Goal: Information Seeking & Learning: Learn about a topic

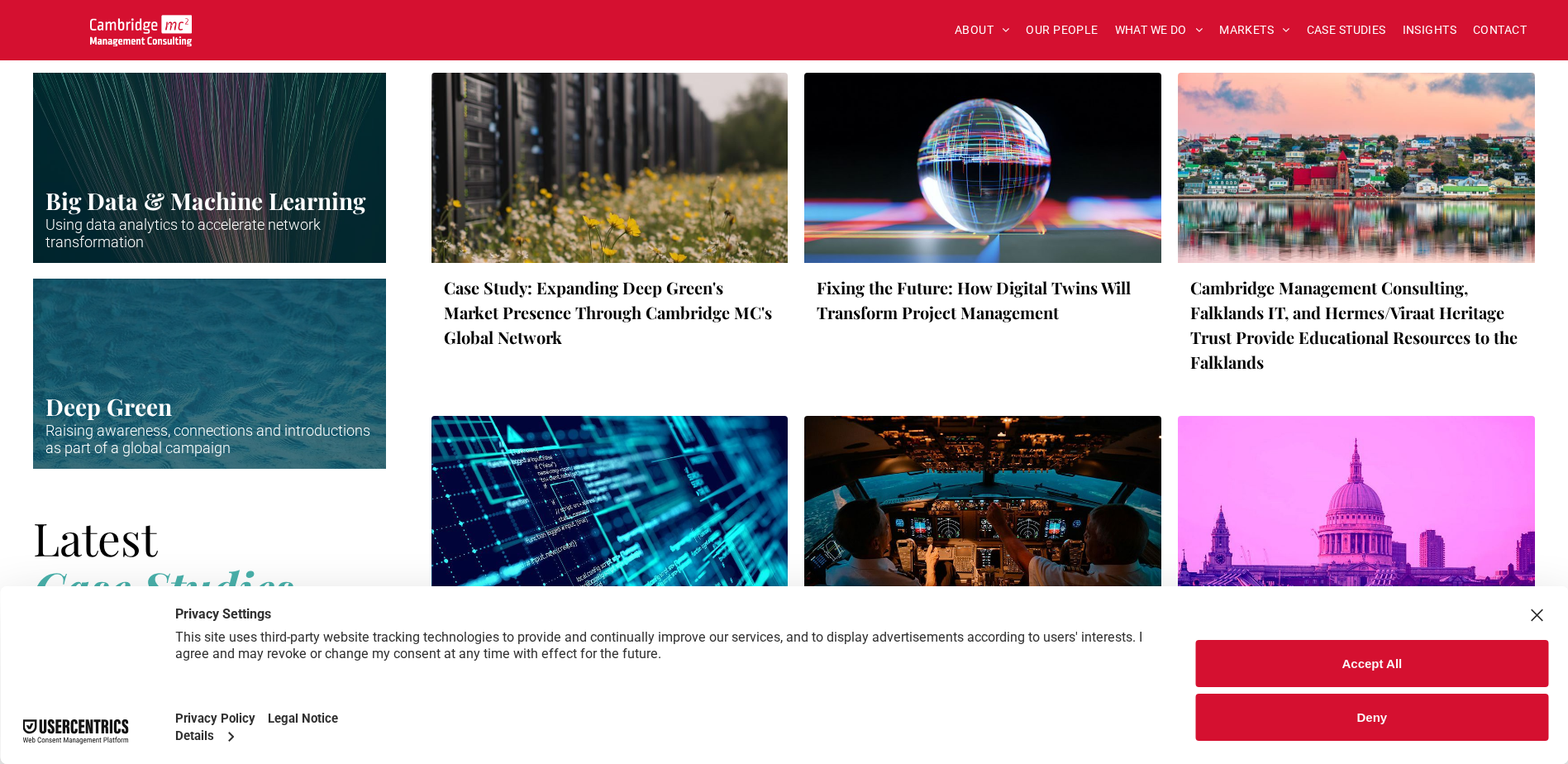
scroll to position [2399, 0]
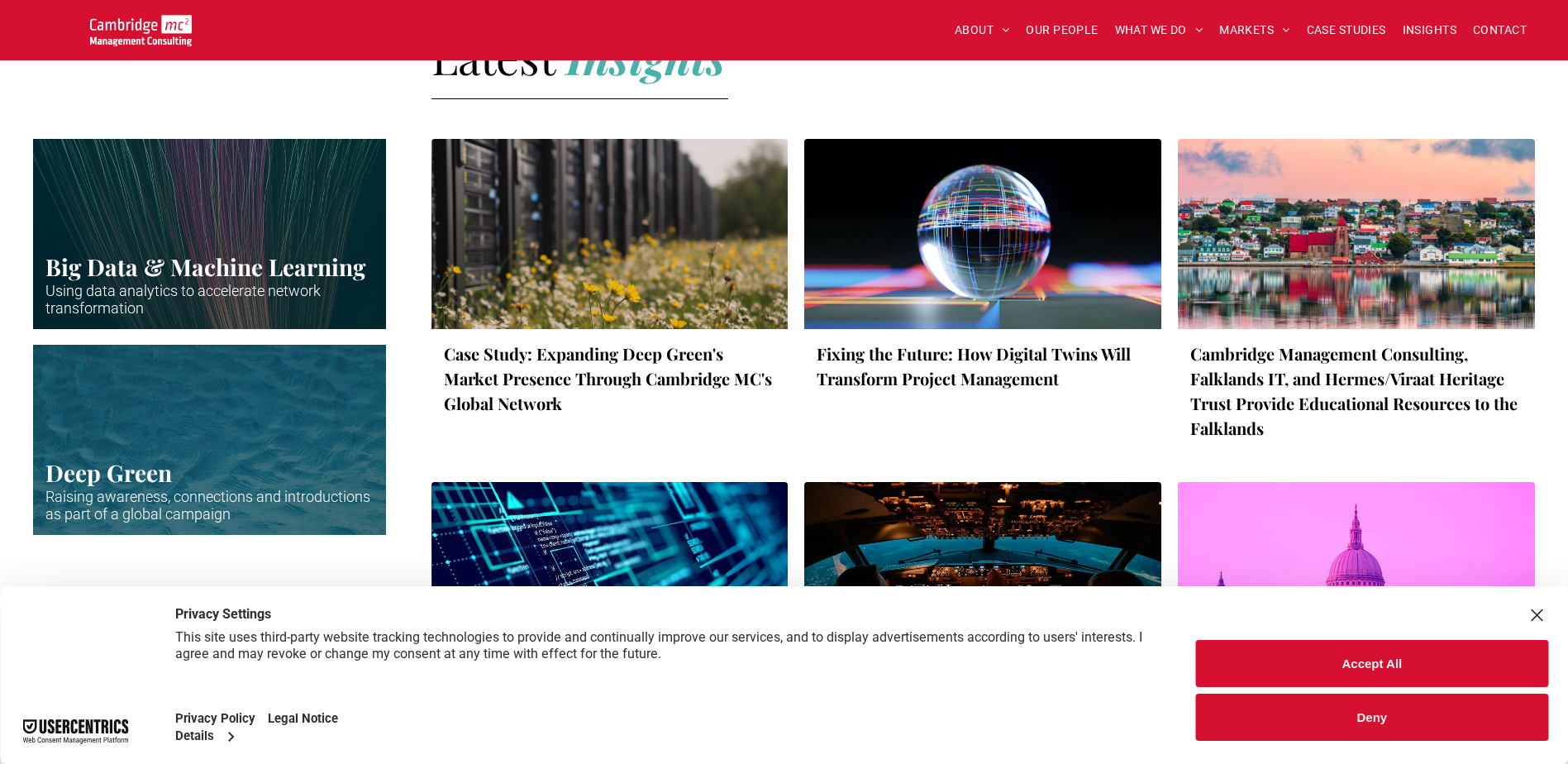
click at [1331, 377] on link "Cambridge Management Consulting, Falklands IT, and Hermes/Viraat Heritage Trust…" at bounding box center [1356, 391] width 333 height 99
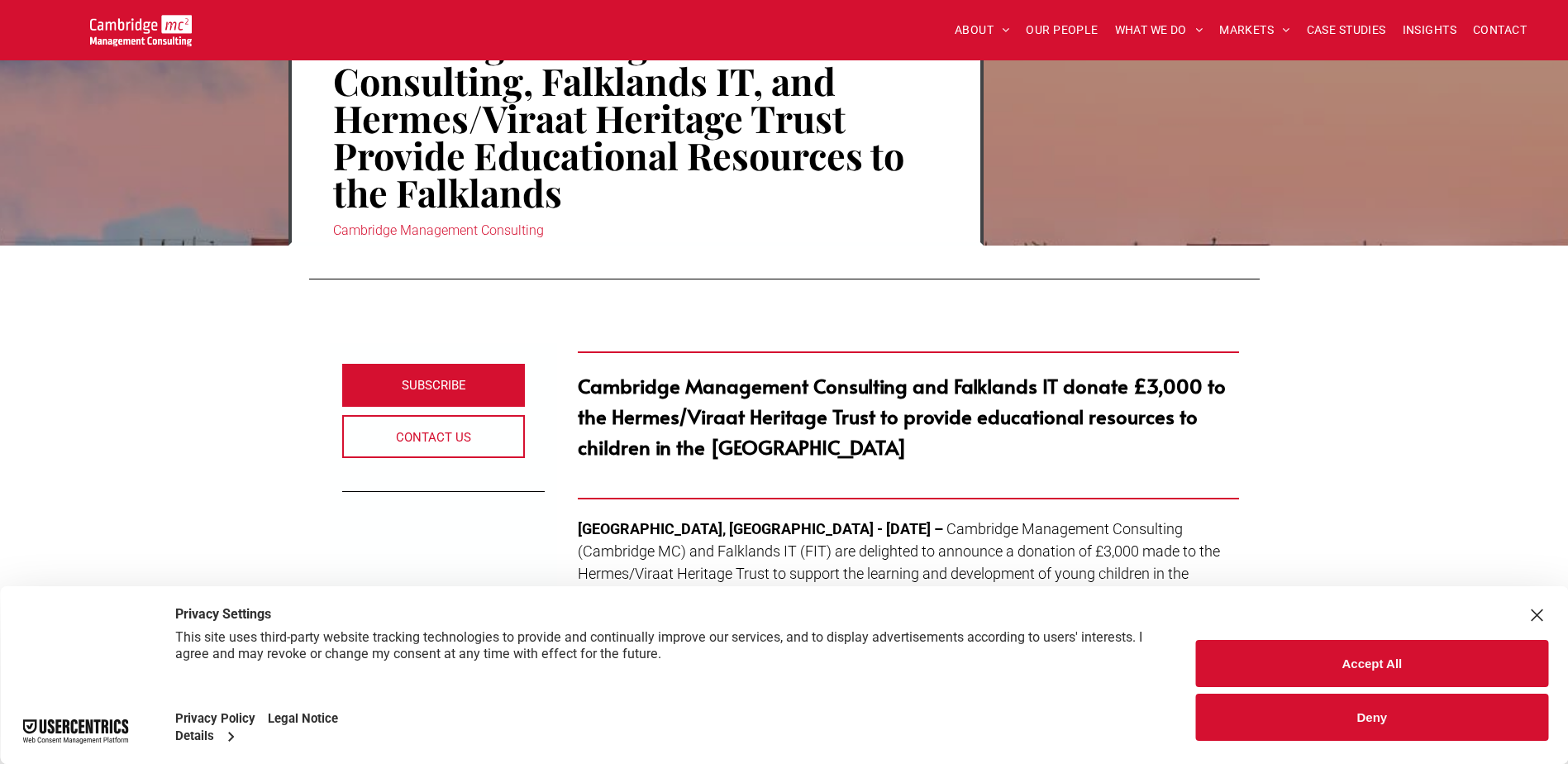
scroll to position [249, 0]
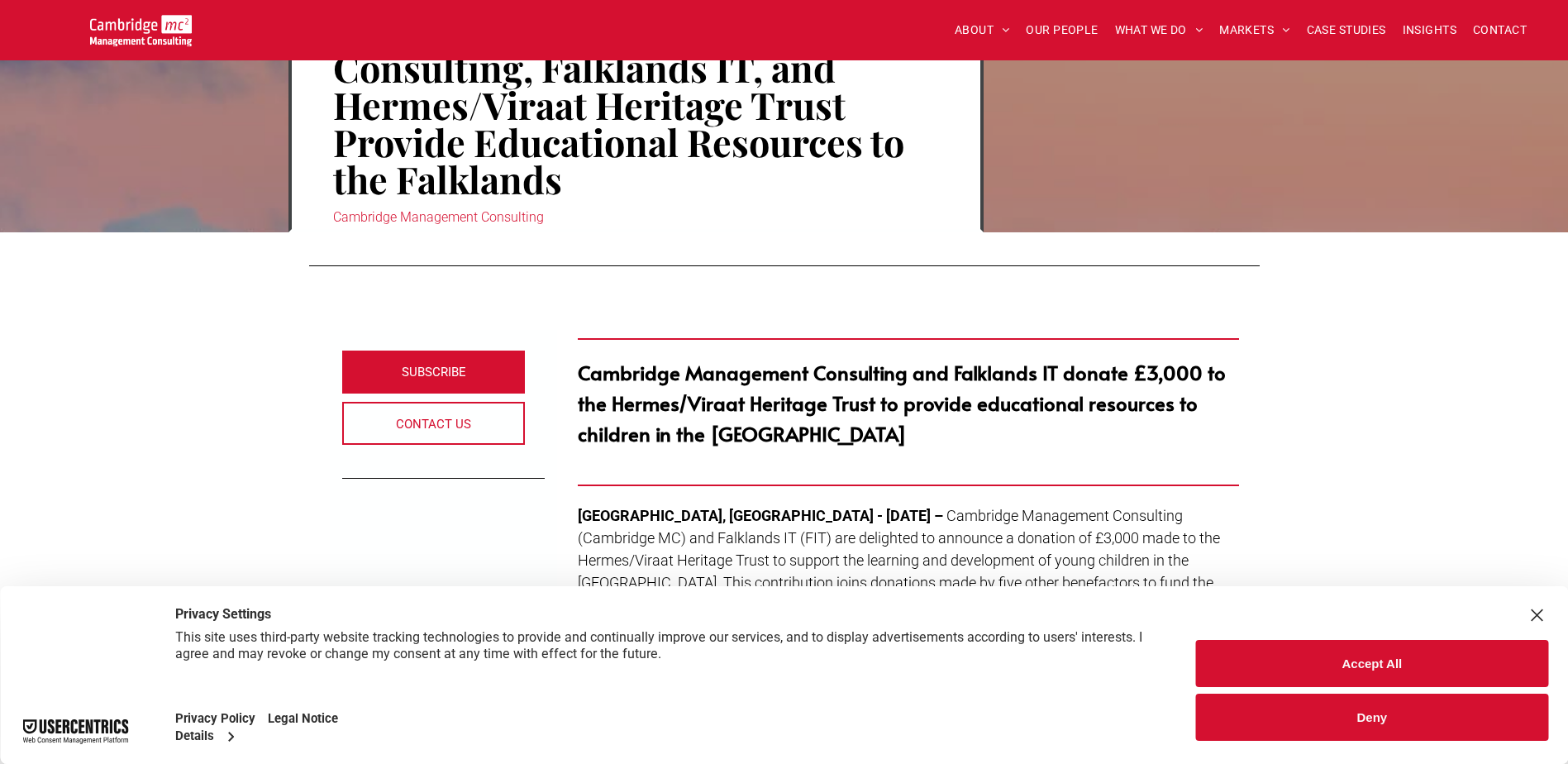
click at [1423, 665] on button "Accept All" at bounding box center [1372, 664] width 352 height 48
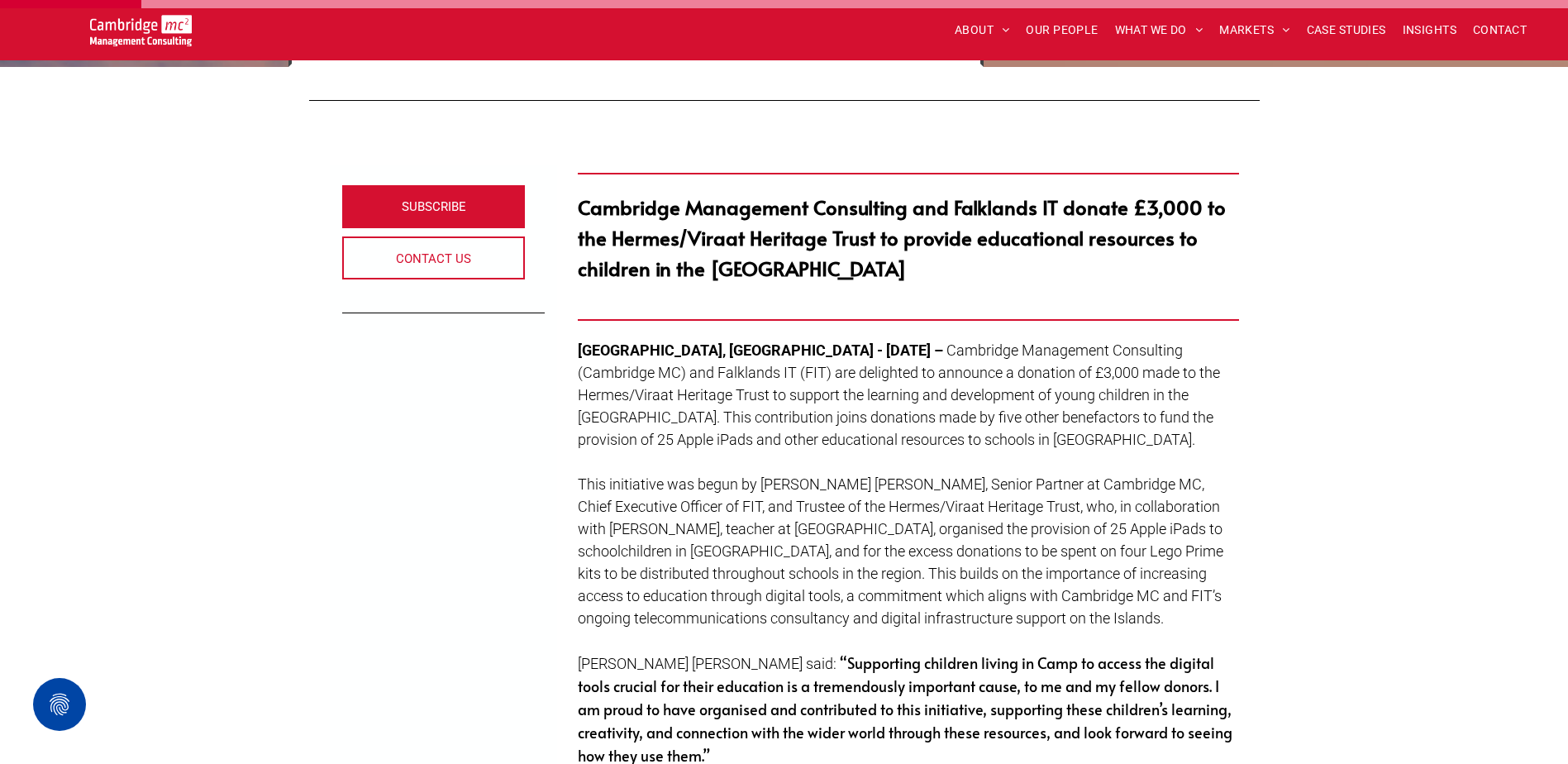
scroll to position [496, 0]
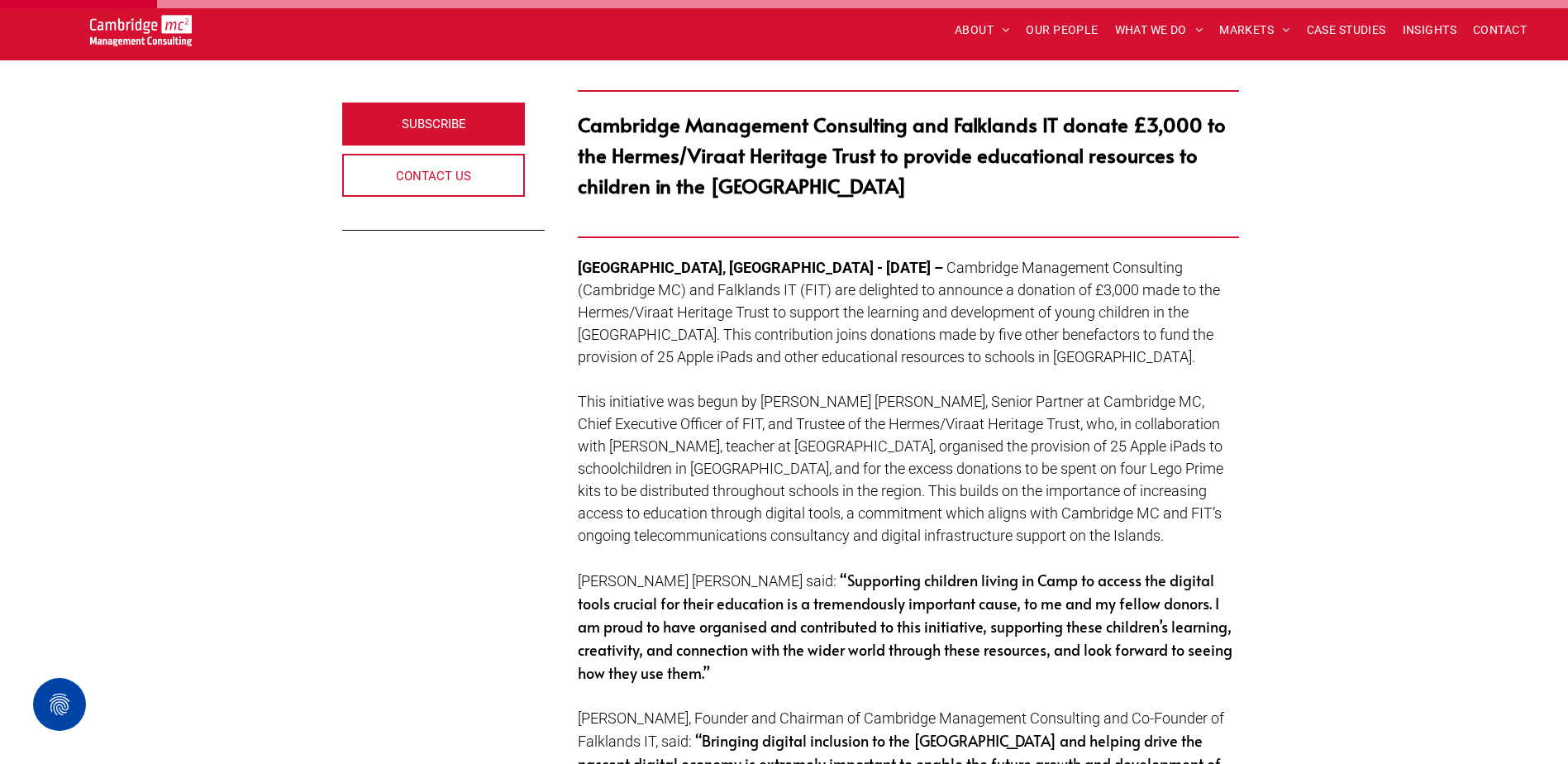
drag, startPoint x: 770, startPoint y: 427, endPoint x: 744, endPoint y: 425, distance: 26.1
click at [768, 427] on span "This initiative was begun by Andy Trish, Senior Partner at Cambridge MC, Chief …" at bounding box center [900, 468] width 646 height 151
drag, startPoint x: 728, startPoint y: 421, endPoint x: 916, endPoint y: 415, distance: 188.1
click at [916, 415] on span "This initiative was begun by Andy Trish, Senior Partner at Cambridge MC, Chief …" at bounding box center [900, 468] width 646 height 151
copy span "Hermes/Viraat Heritage Trust"
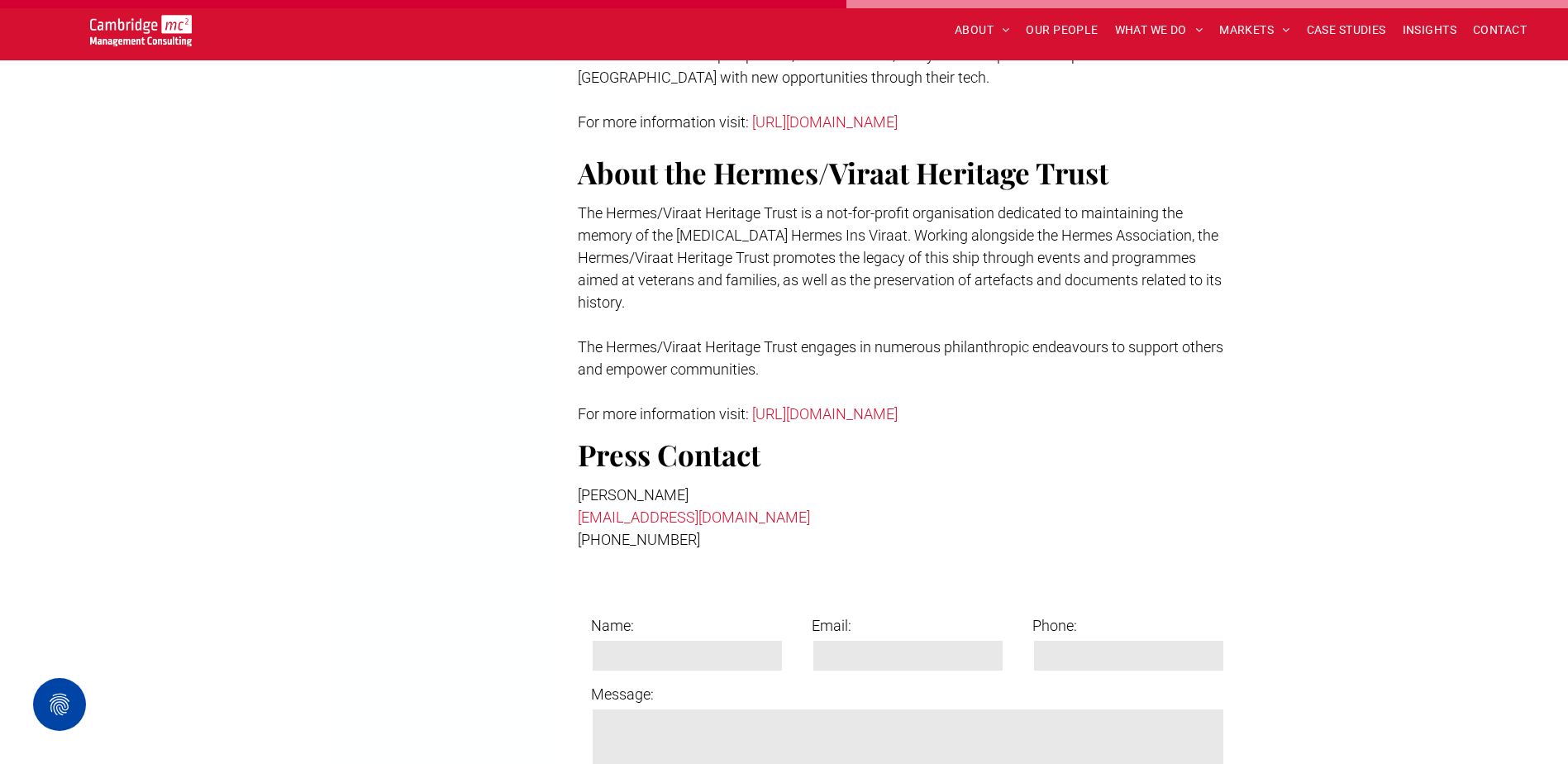
scroll to position [2481, 0]
